Goal: Task Accomplishment & Management: Use online tool/utility

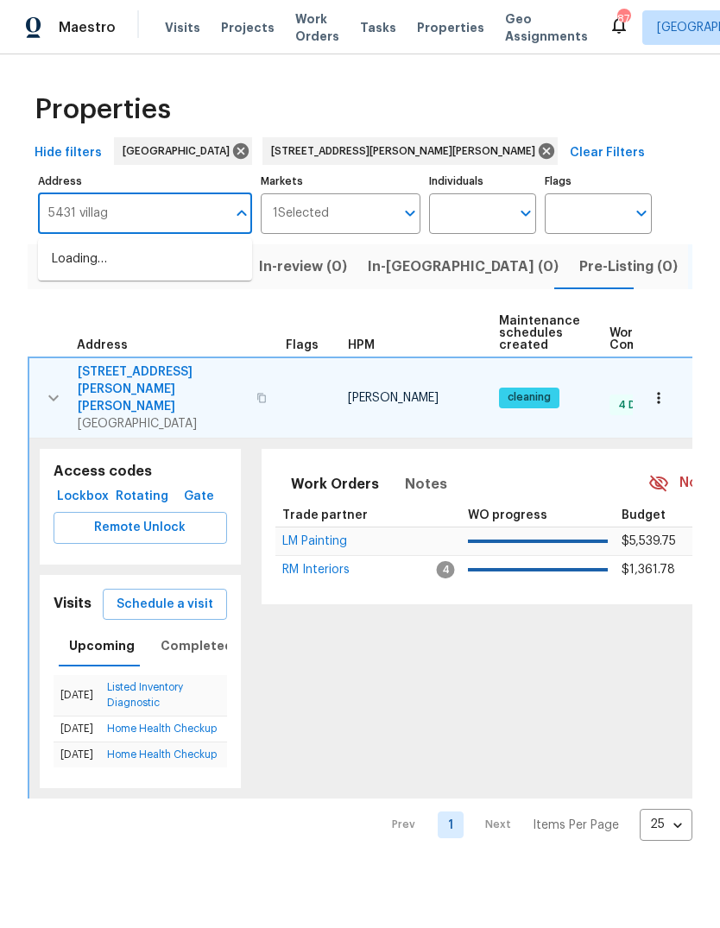
type input "5431 village"
click at [136, 261] on li "[STREET_ADDRESS]" at bounding box center [145, 259] width 214 height 28
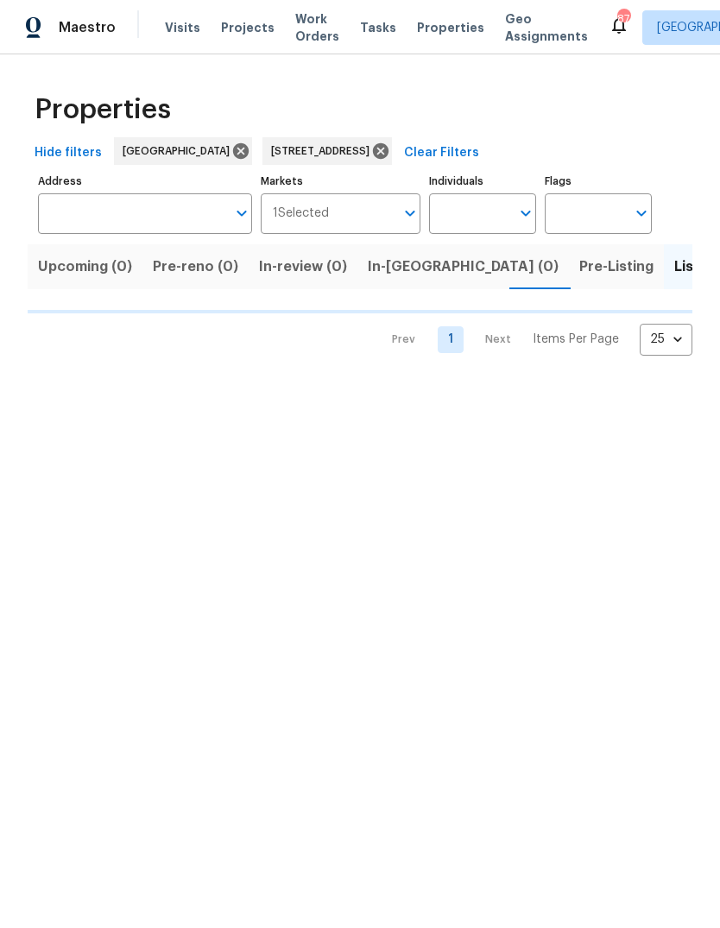
type input "[STREET_ADDRESS]"
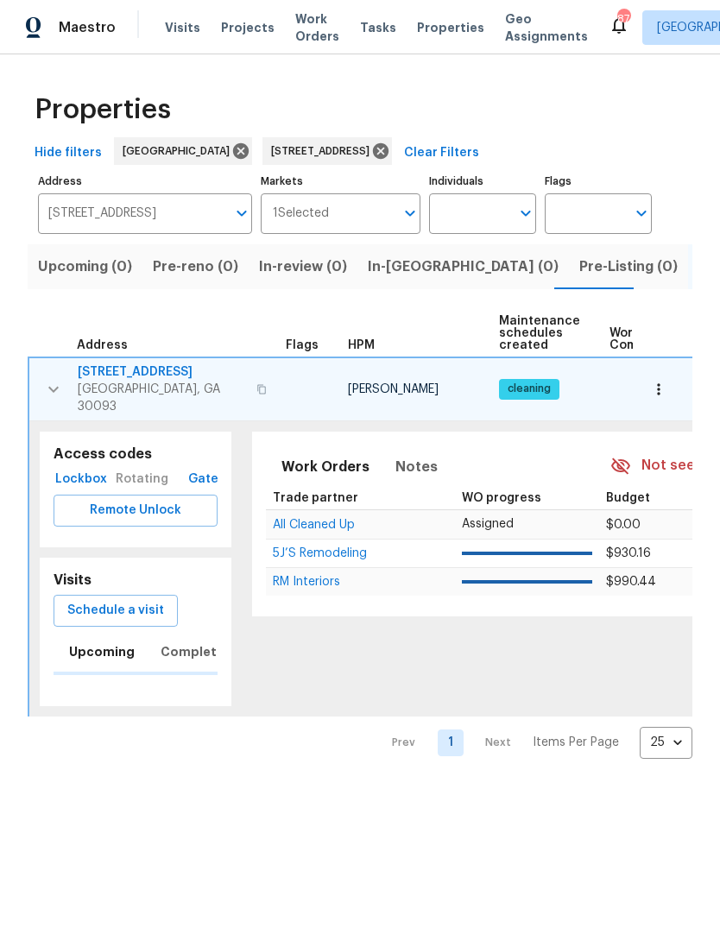
click at [53, 379] on icon "button" at bounding box center [53, 389] width 21 height 21
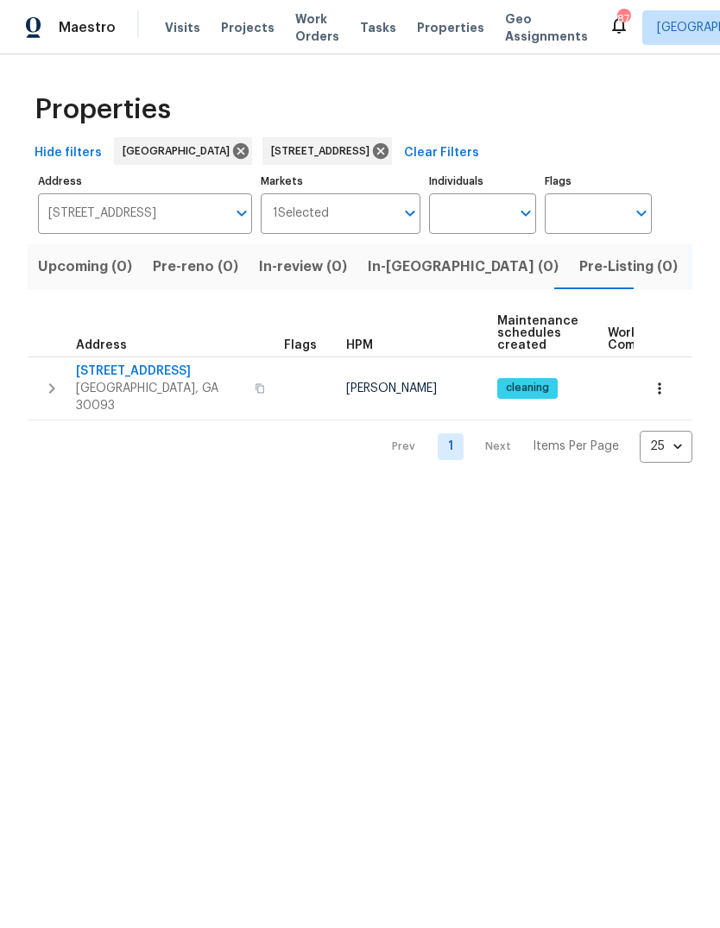
click at [59, 378] on icon "button" at bounding box center [51, 388] width 21 height 21
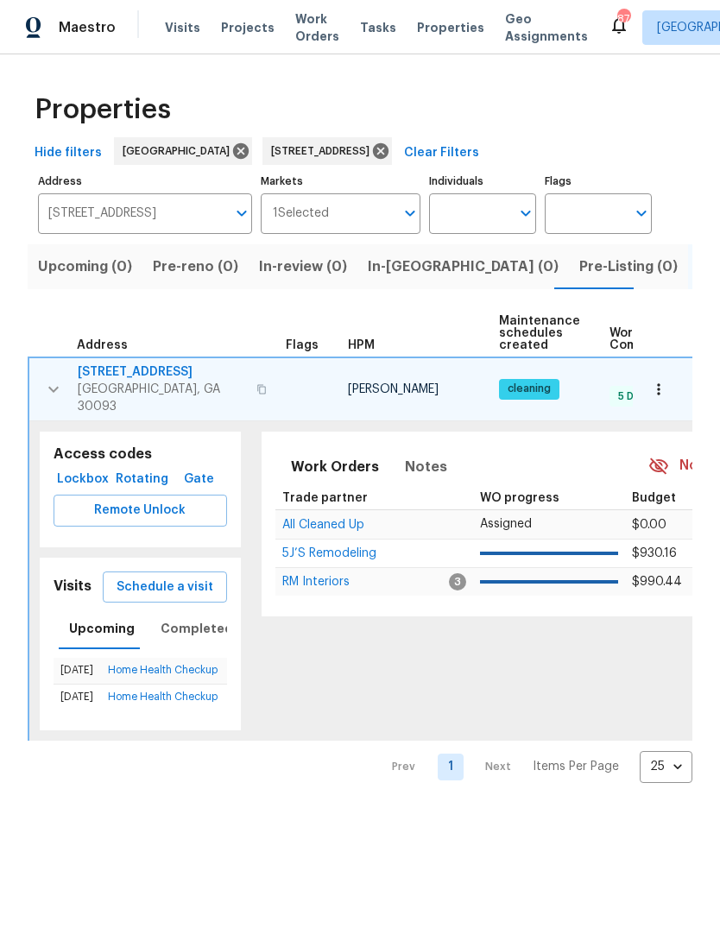
click at [186, 577] on span "Schedule a visit" at bounding box center [165, 588] width 97 height 22
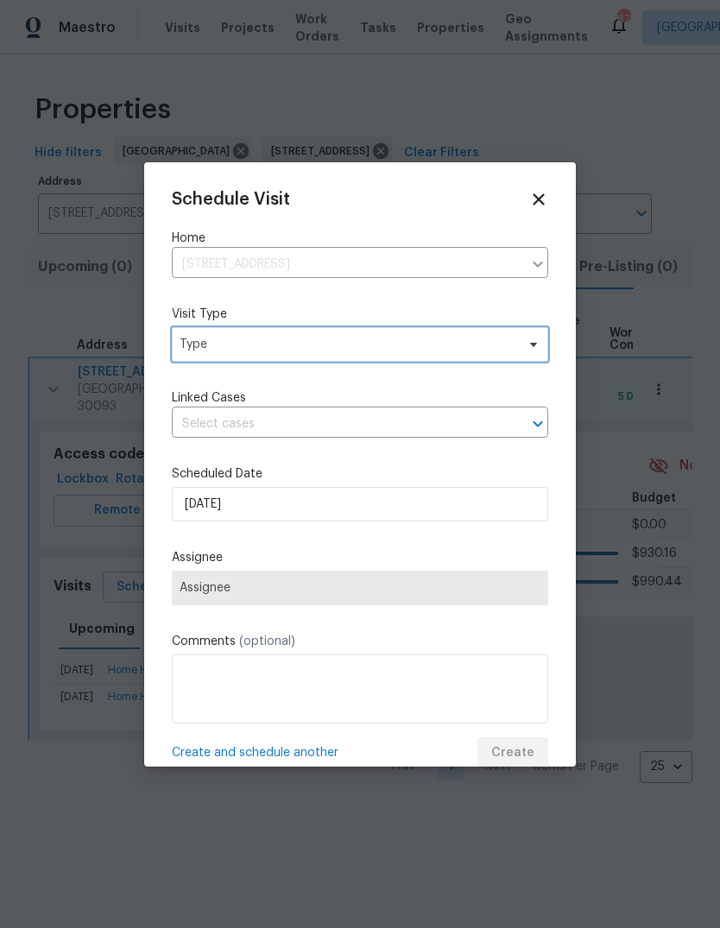
click at [380, 348] on span "Type" at bounding box center [348, 344] width 336 height 17
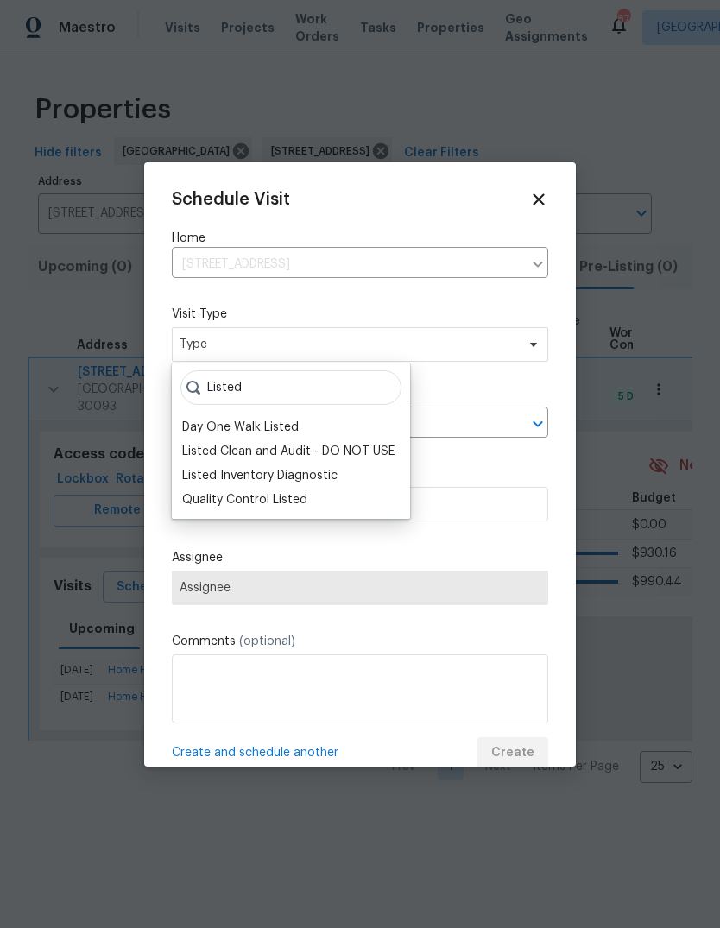
type input "Listed"
click at [340, 471] on div "Listed Inventory Diagnostic" at bounding box center [291, 476] width 228 height 24
click at [317, 469] on div "Listed Inventory Diagnostic" at bounding box center [259, 475] width 155 height 17
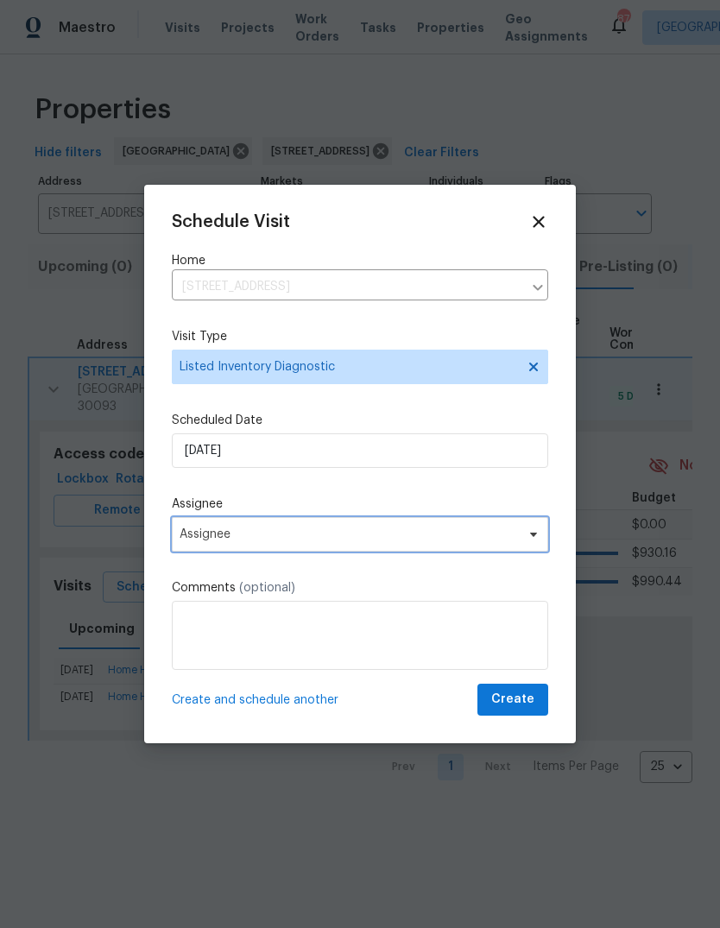
click at [331, 537] on span "Assignee" at bounding box center [349, 534] width 338 height 14
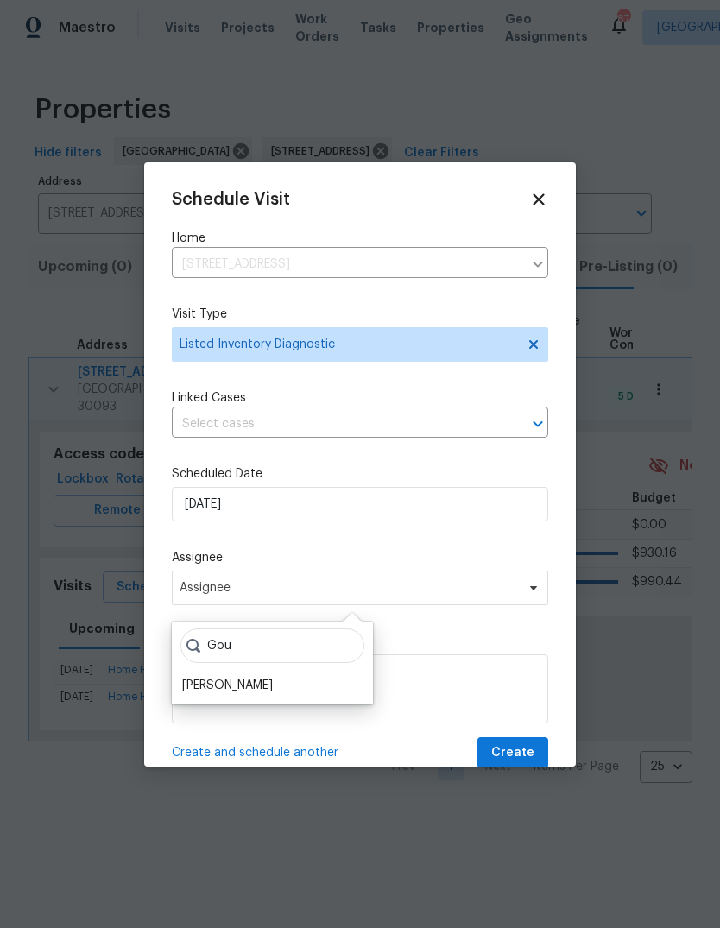
type input "Gou"
click at [273, 679] on div "[PERSON_NAME]" at bounding box center [227, 685] width 91 height 17
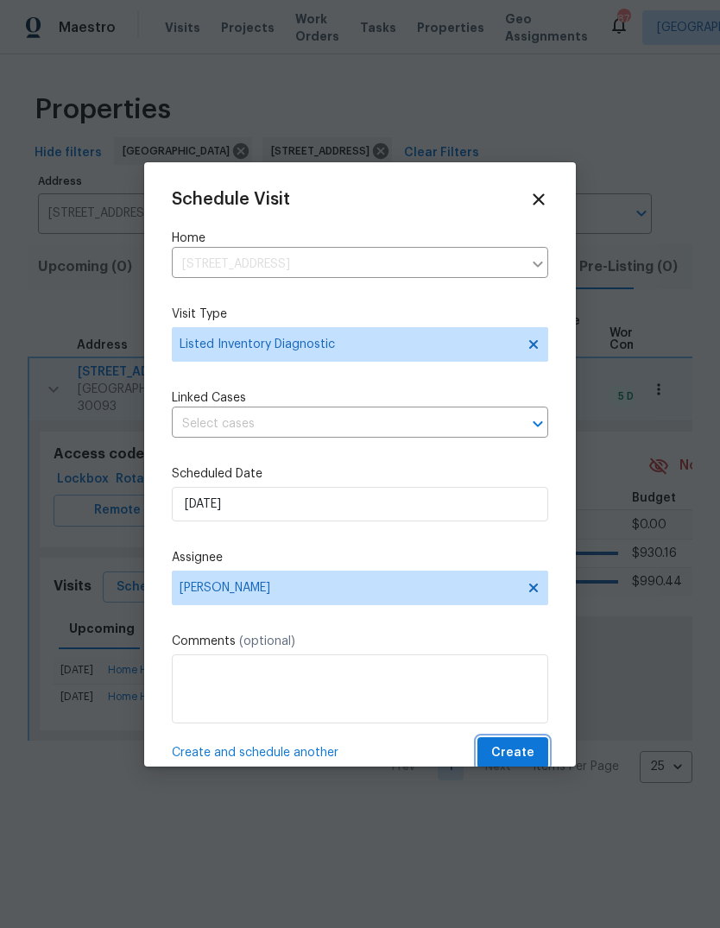
click at [519, 751] on span "Create" at bounding box center [512, 753] width 43 height 22
click at [524, 749] on span "Create" at bounding box center [512, 753] width 43 height 22
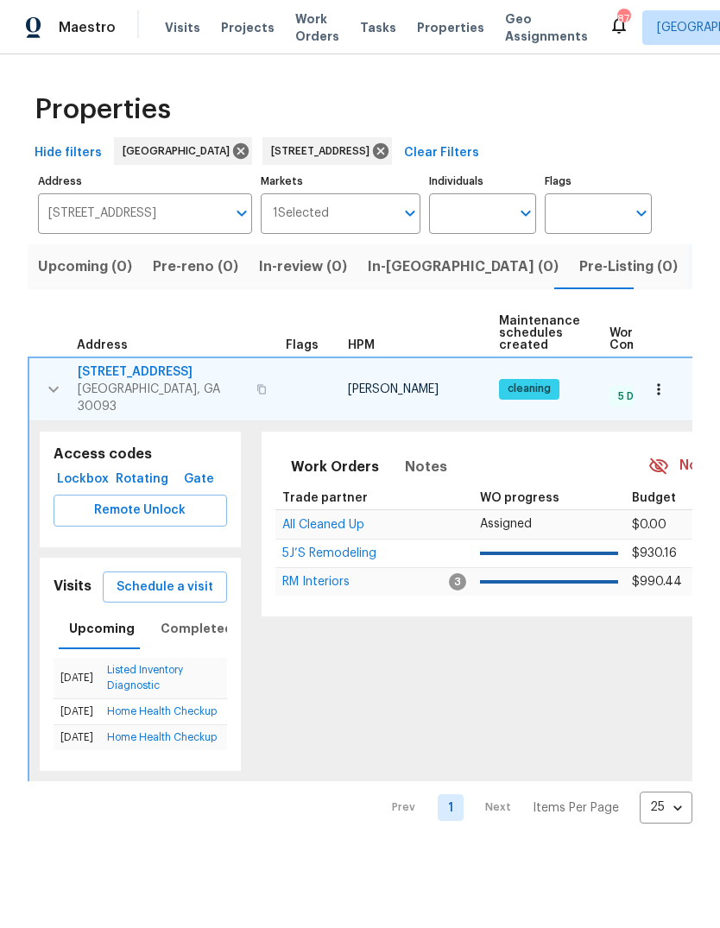
click at [666, 381] on icon "button" at bounding box center [658, 389] width 17 height 17
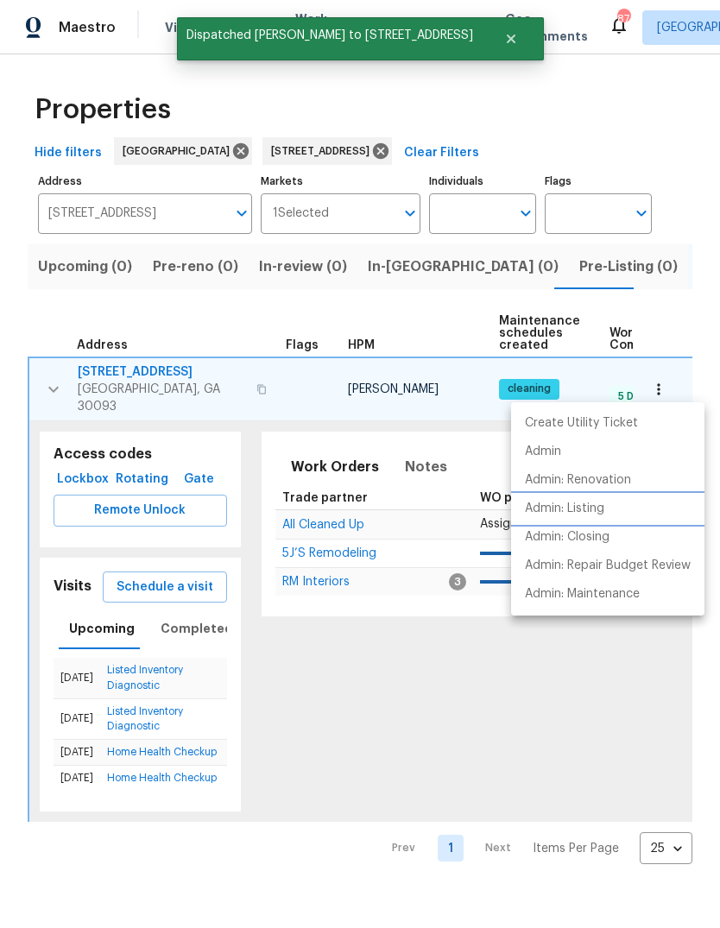
click at [616, 504] on li "Admin: Listing" at bounding box center [607, 509] width 193 height 28
